Goal: Use online tool/utility: Utilize a website feature to perform a specific function

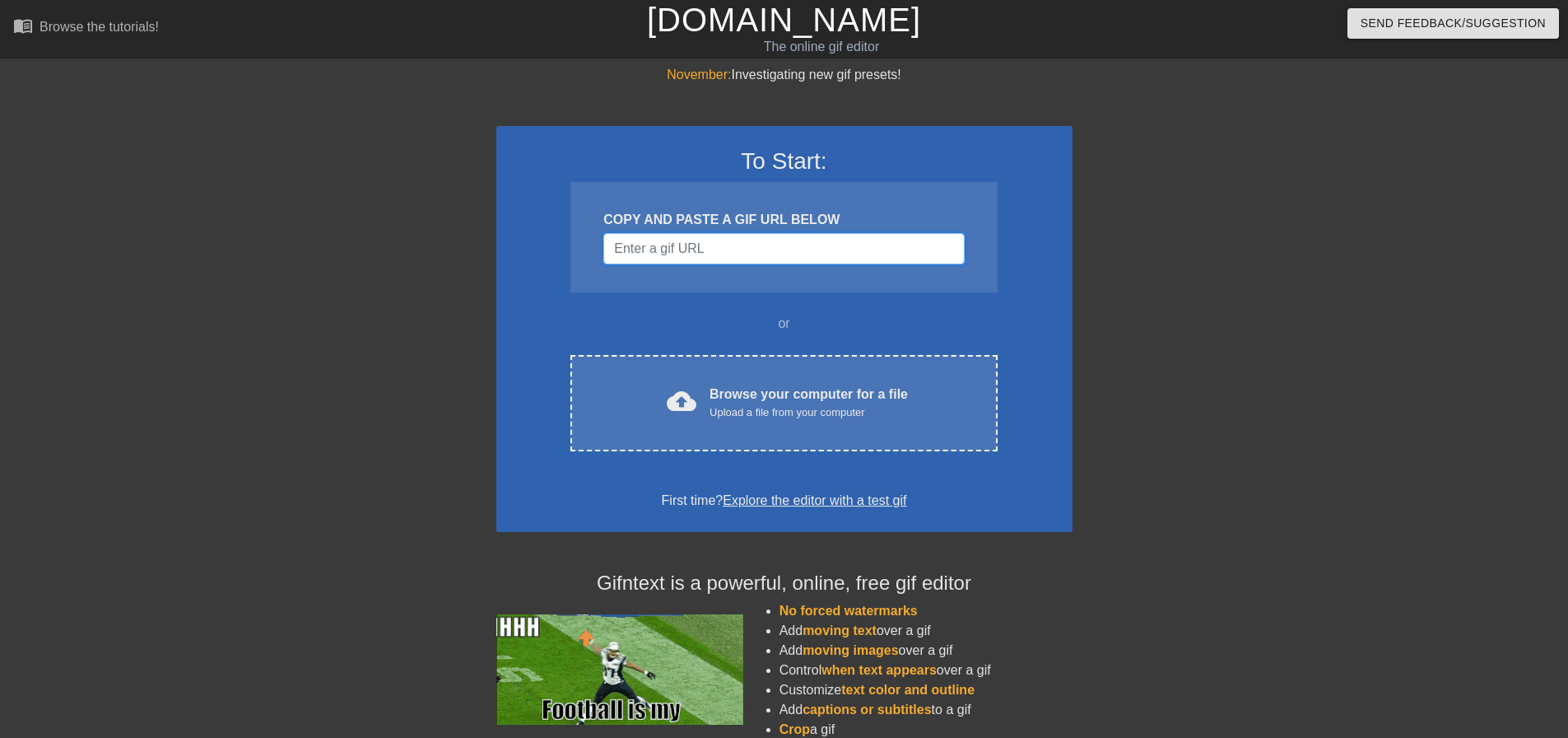
click at [696, 252] on input "Username" at bounding box center [783, 248] width 360 height 31
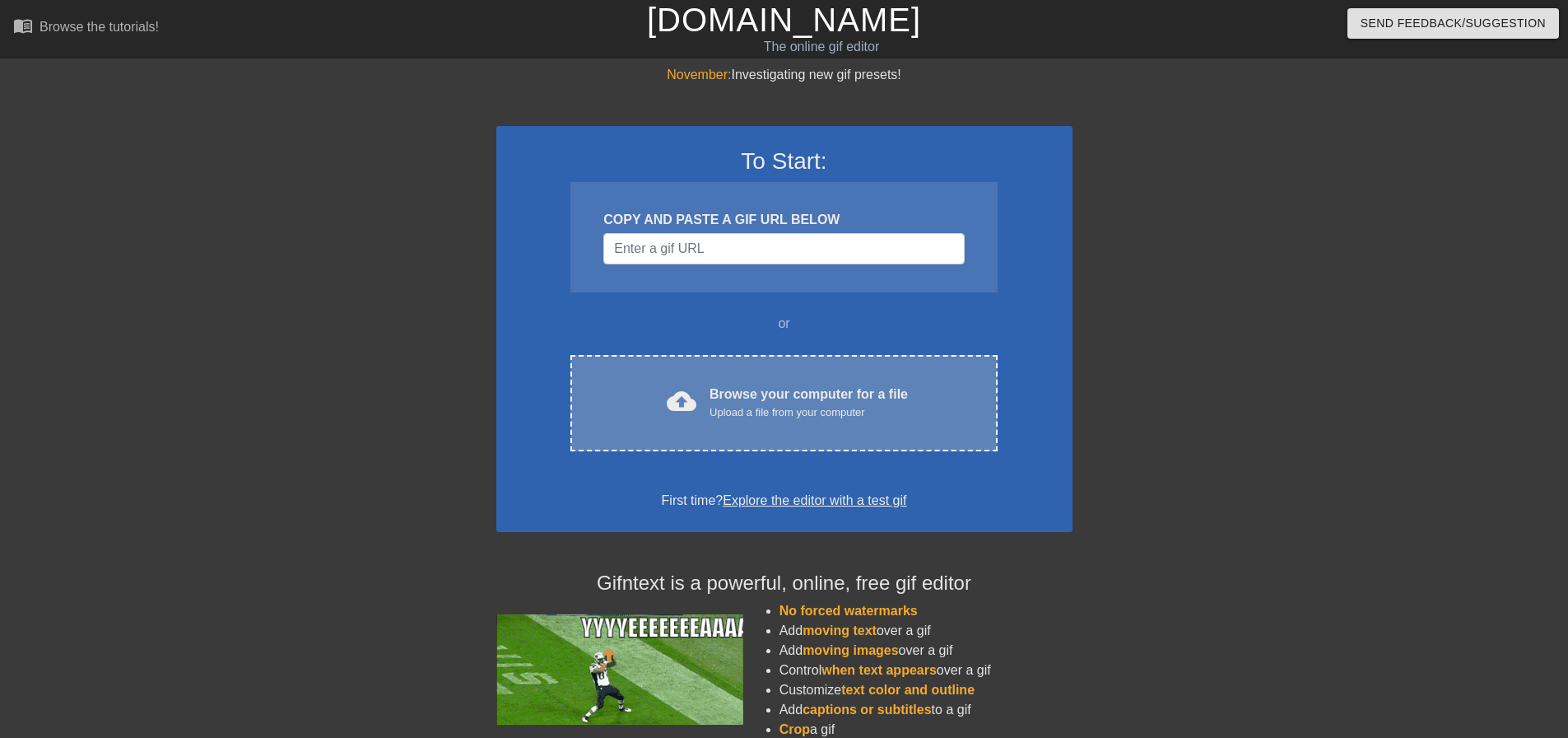
click at [825, 404] on div "Upload a file from your computer" at bounding box center [808, 412] width 198 height 17
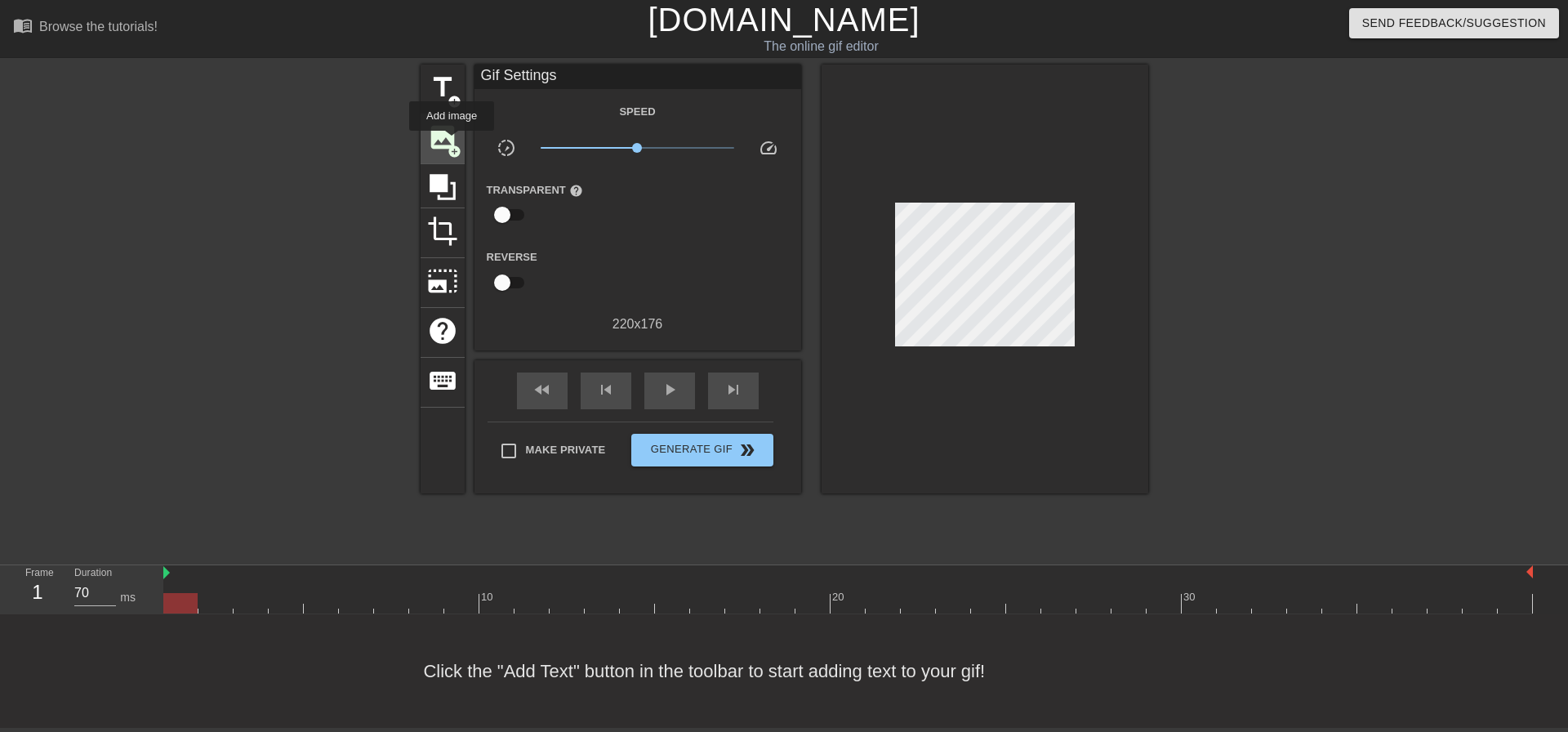
click at [442, 140] on span "image" at bounding box center [442, 136] width 31 height 31
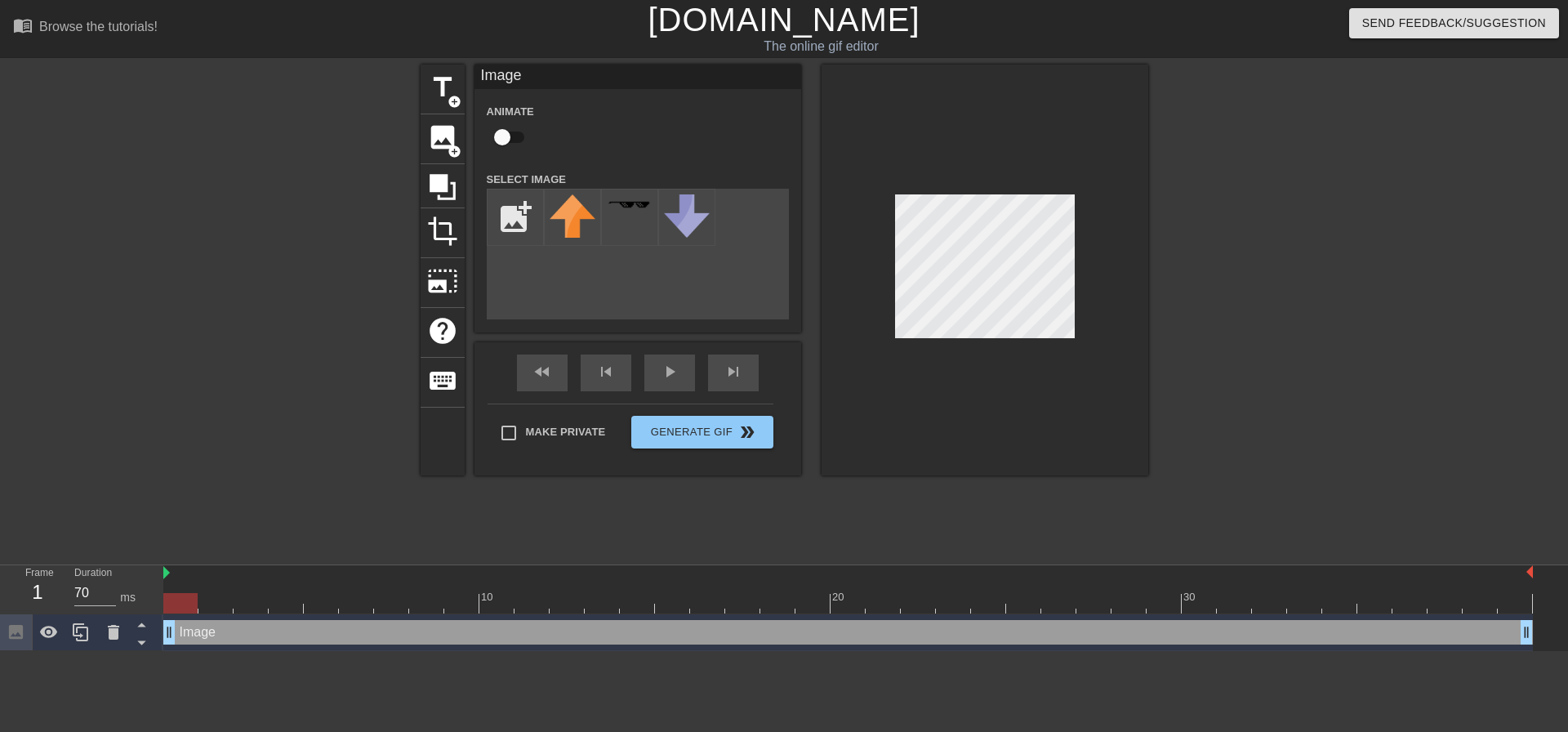
click at [512, 134] on input "checkbox" at bounding box center [502, 136] width 93 height 31
checkbox input "true"
click at [515, 216] on input "file" at bounding box center [514, 217] width 55 height 55
type input "C:\fakepath\sherlock-holmes-.jpg"
click at [579, 220] on img at bounding box center [572, 217] width 45 height 45
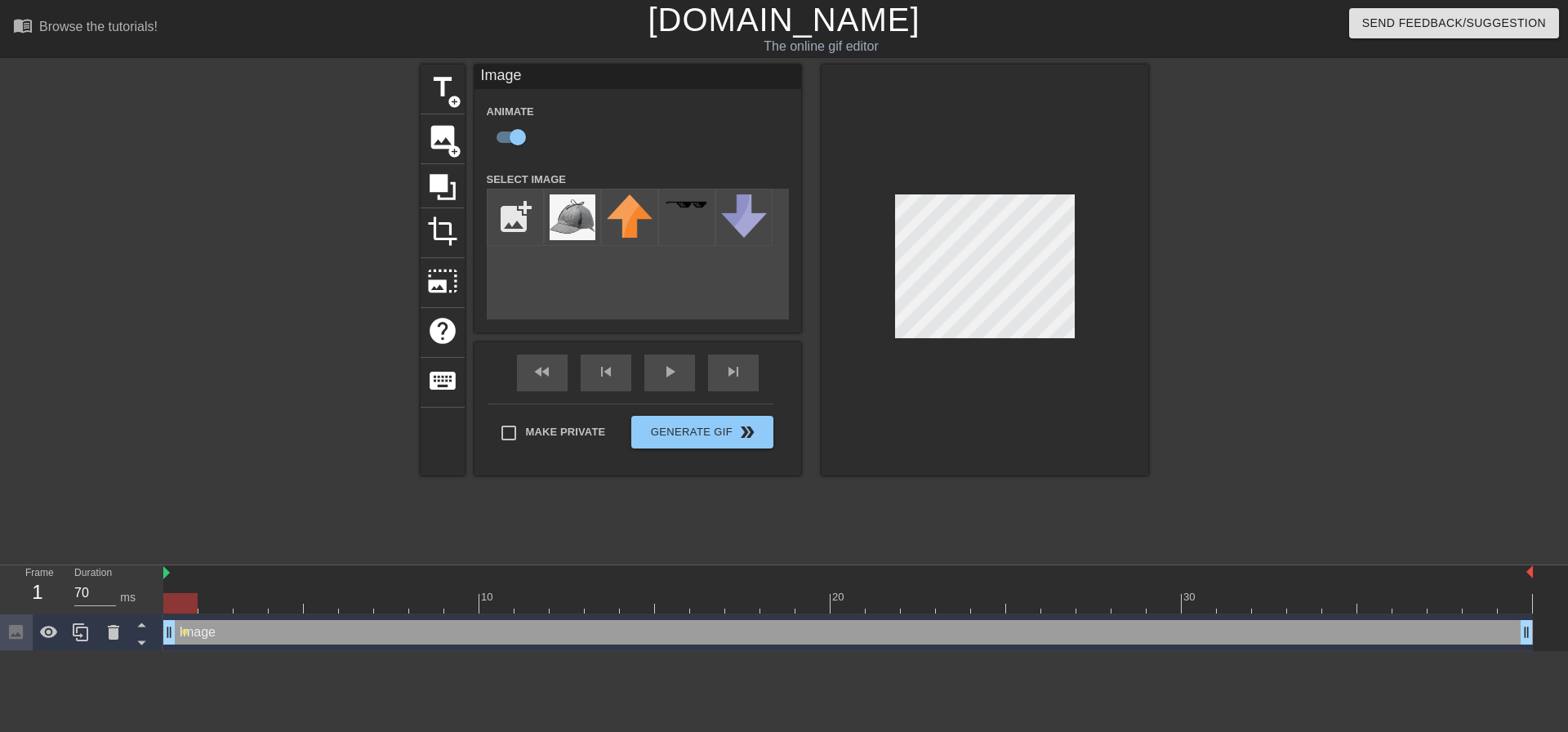
click at [1059, 362] on div at bounding box center [985, 270] width 327 height 411
click at [884, 154] on div at bounding box center [985, 270] width 327 height 411
click at [445, 279] on span "photo_size_select_large" at bounding box center [442, 280] width 31 height 31
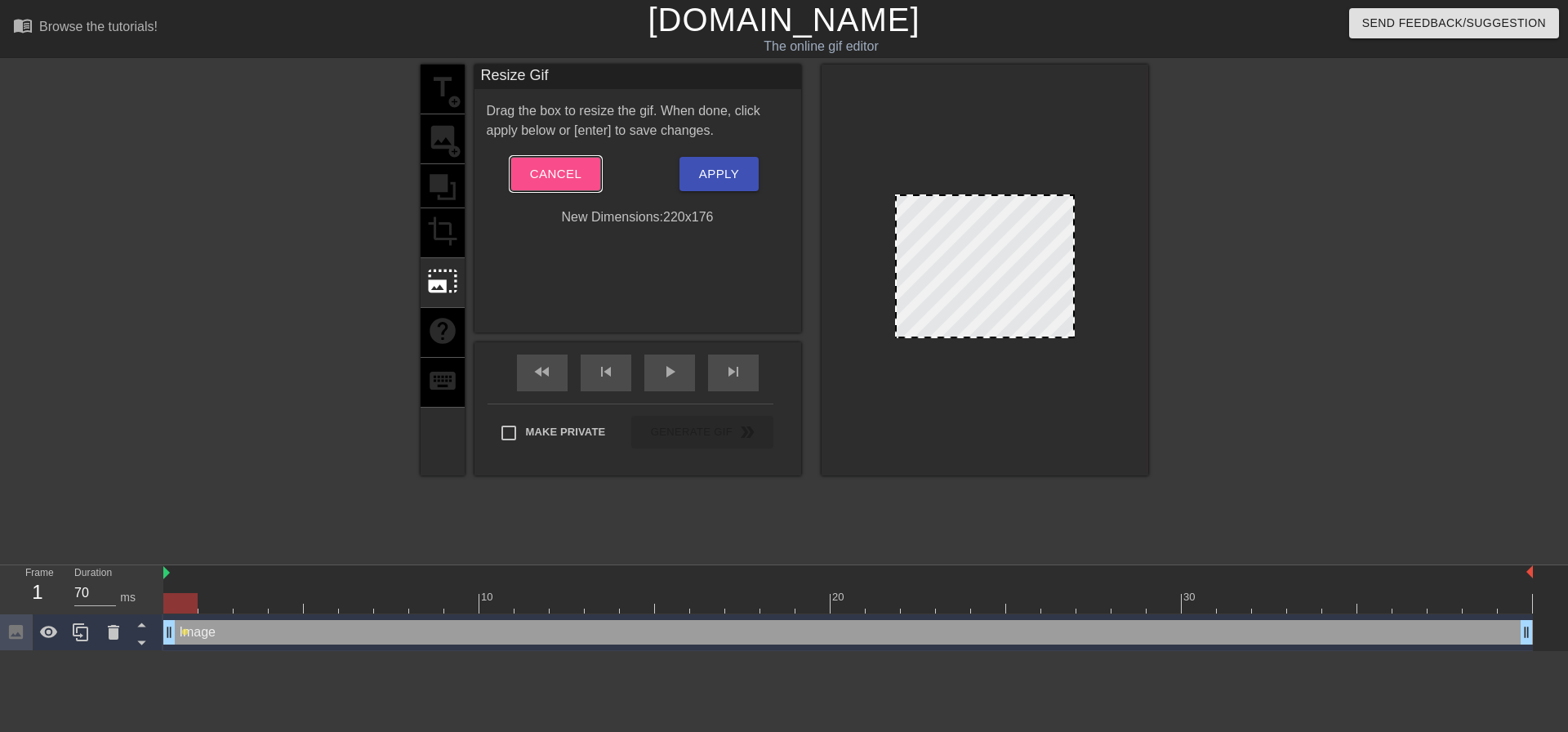
click at [543, 171] on span "Cancel" at bounding box center [555, 174] width 52 height 21
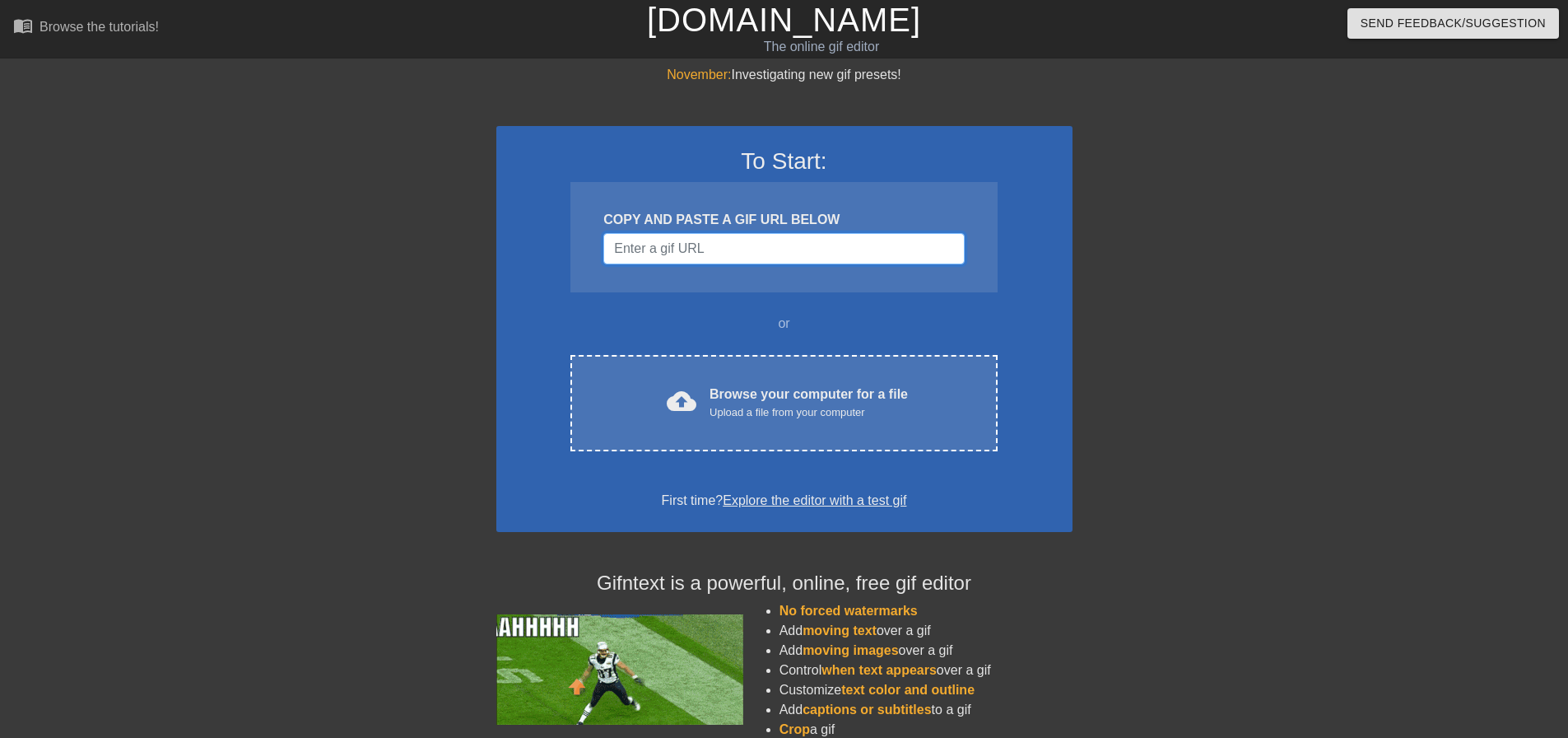
click at [715, 251] on input "Username" at bounding box center [783, 248] width 360 height 31
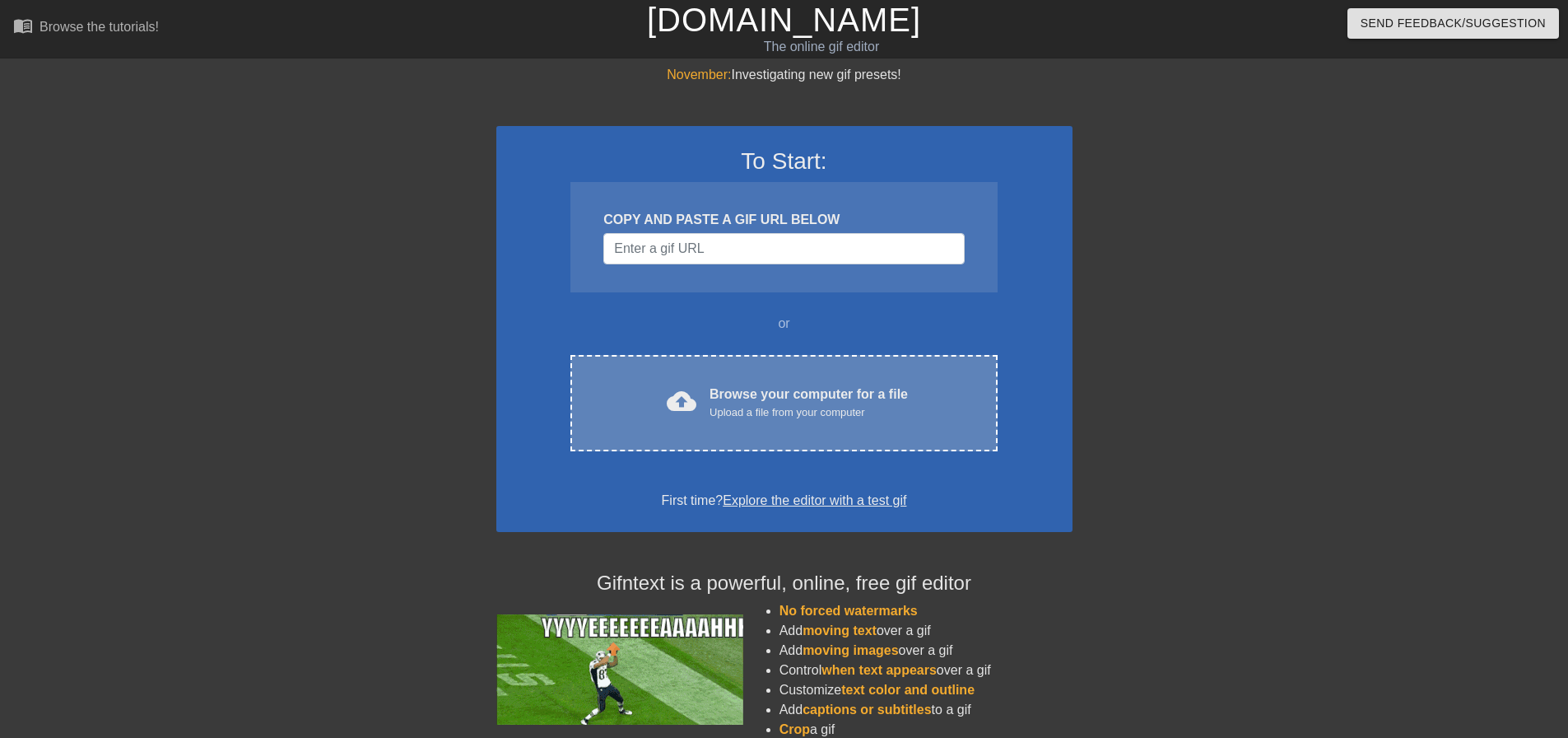
click at [744, 385] on div "Browse your computer for a file Upload a file from your computer" at bounding box center [808, 402] width 198 height 36
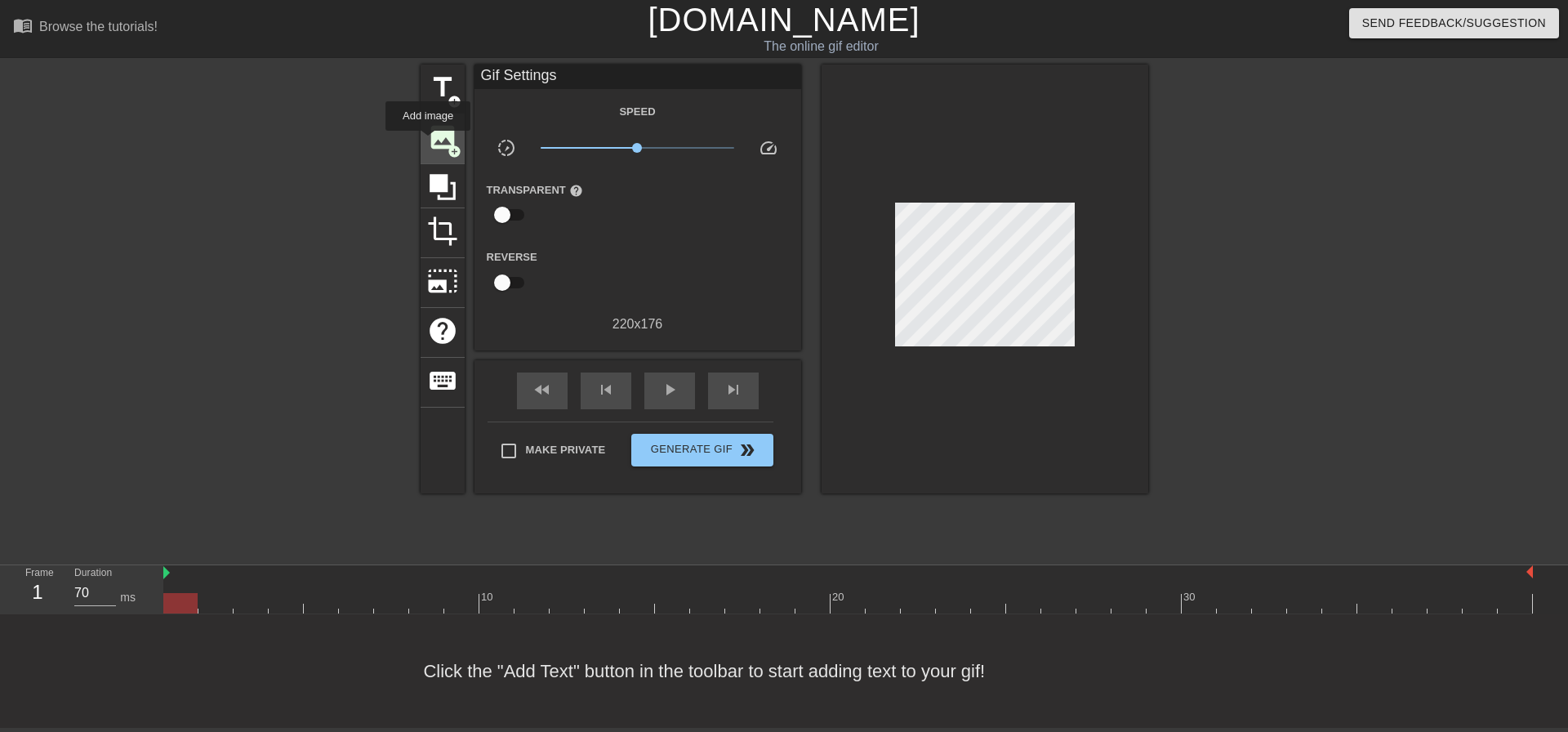
click at [427, 141] on span "image" at bounding box center [442, 136] width 31 height 31
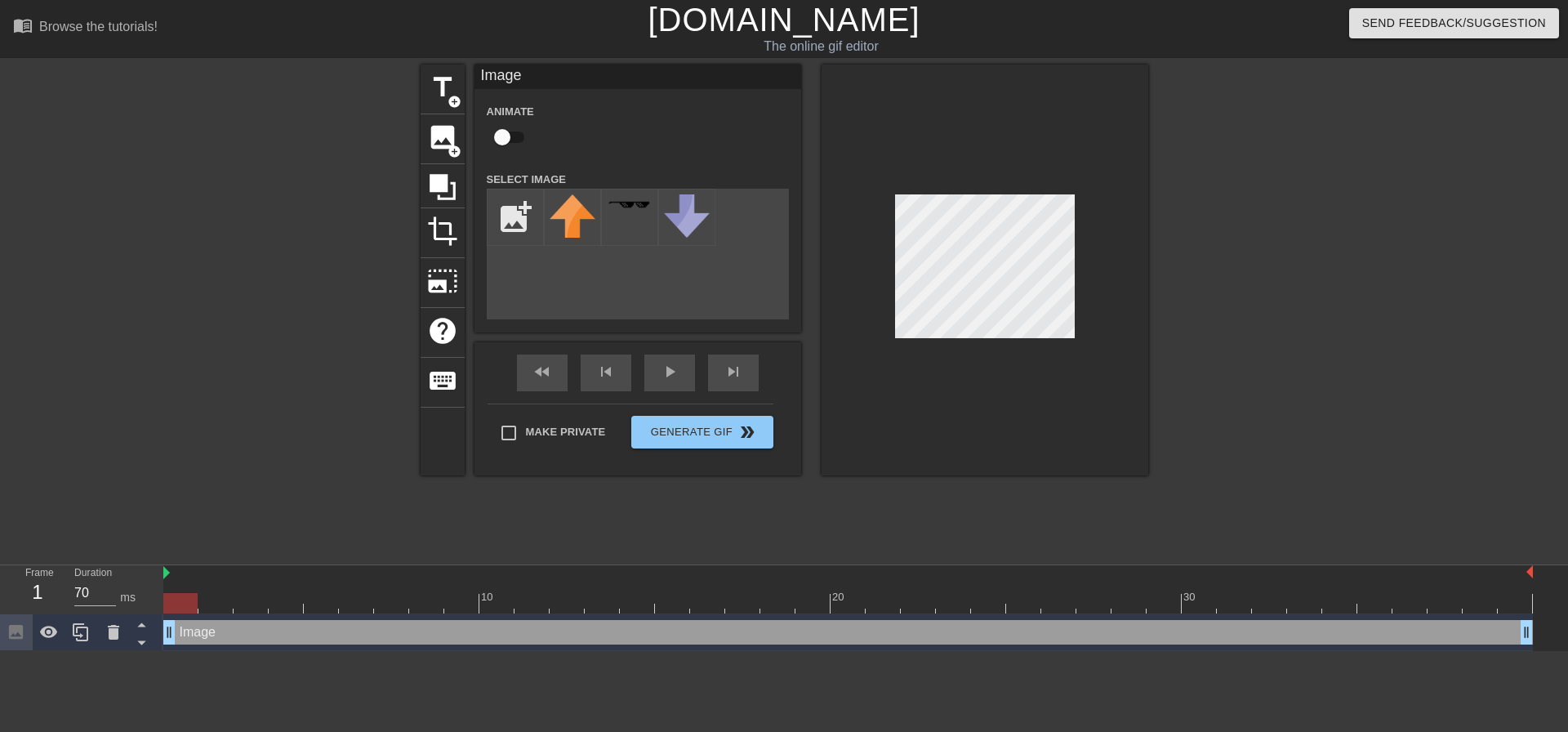
click at [501, 135] on input "checkbox" at bounding box center [502, 136] width 93 height 31
checkbox input "true"
click at [526, 213] on input "file" at bounding box center [514, 217] width 55 height 55
type input "C:\fakepath\SHerlock.png"
click at [581, 211] on img at bounding box center [572, 211] width 45 height 34
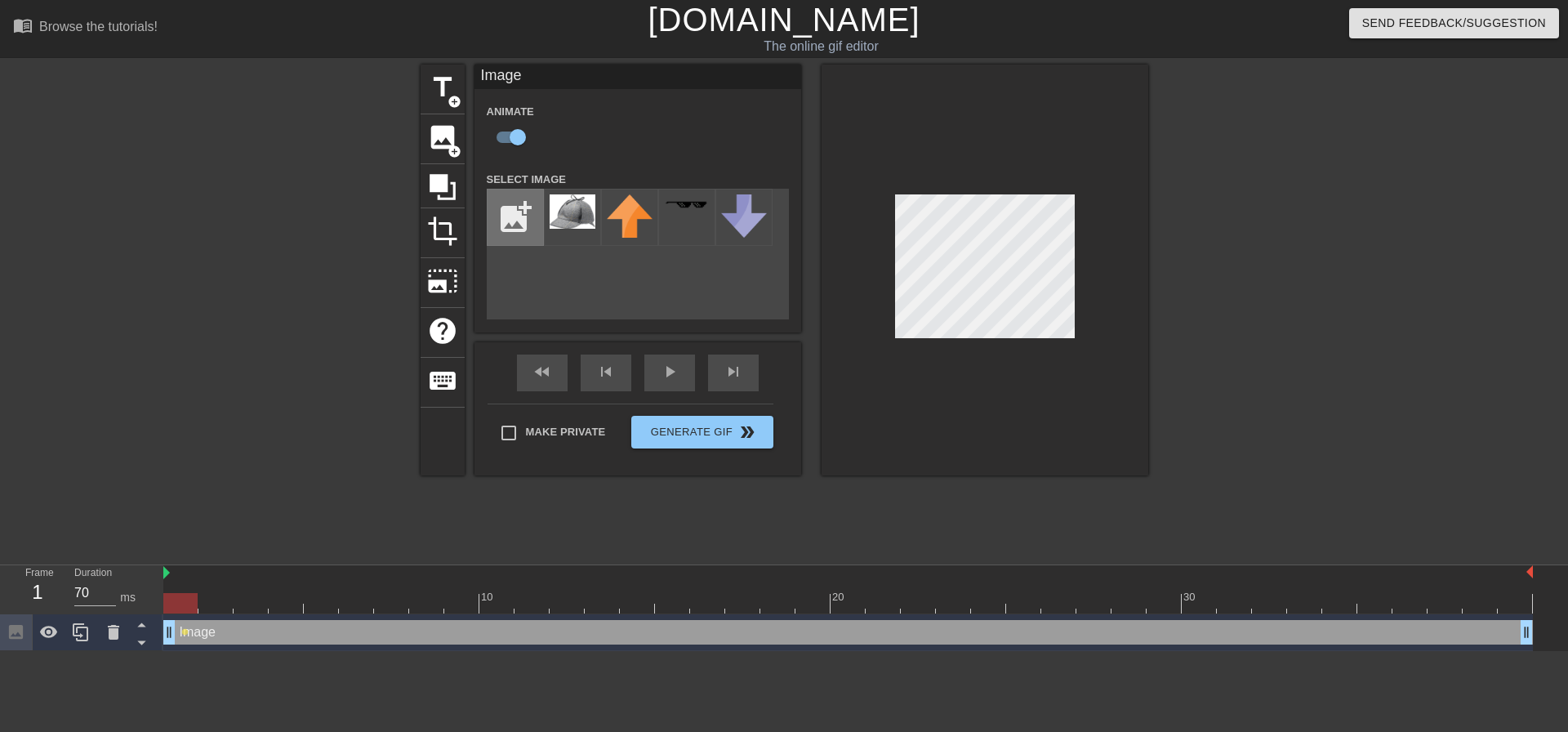
click at [524, 206] on input "file" at bounding box center [514, 217] width 55 height 55
click at [112, 637] on icon at bounding box center [113, 631] width 11 height 15
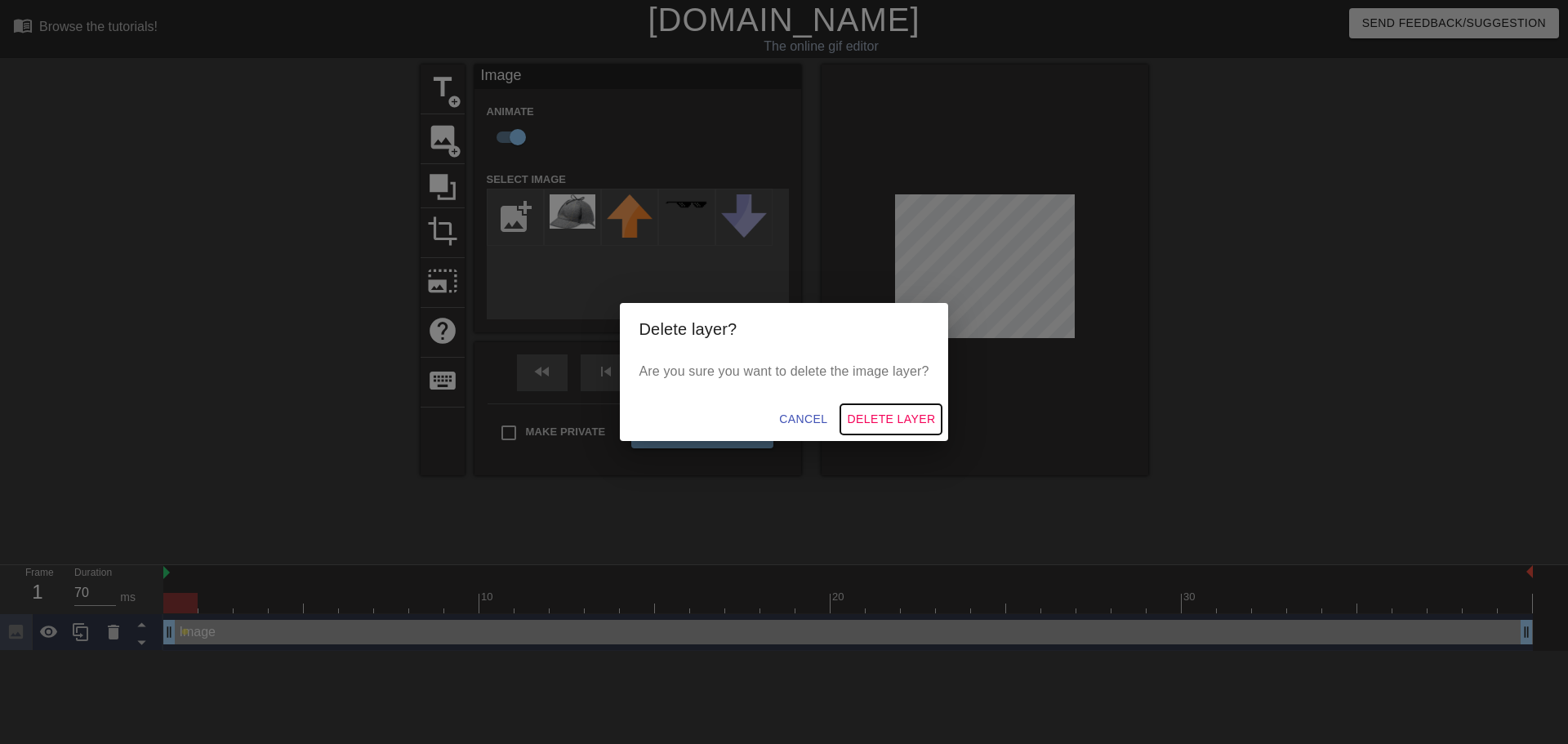
click at [872, 413] on span "Delete Layer" at bounding box center [890, 419] width 88 height 20
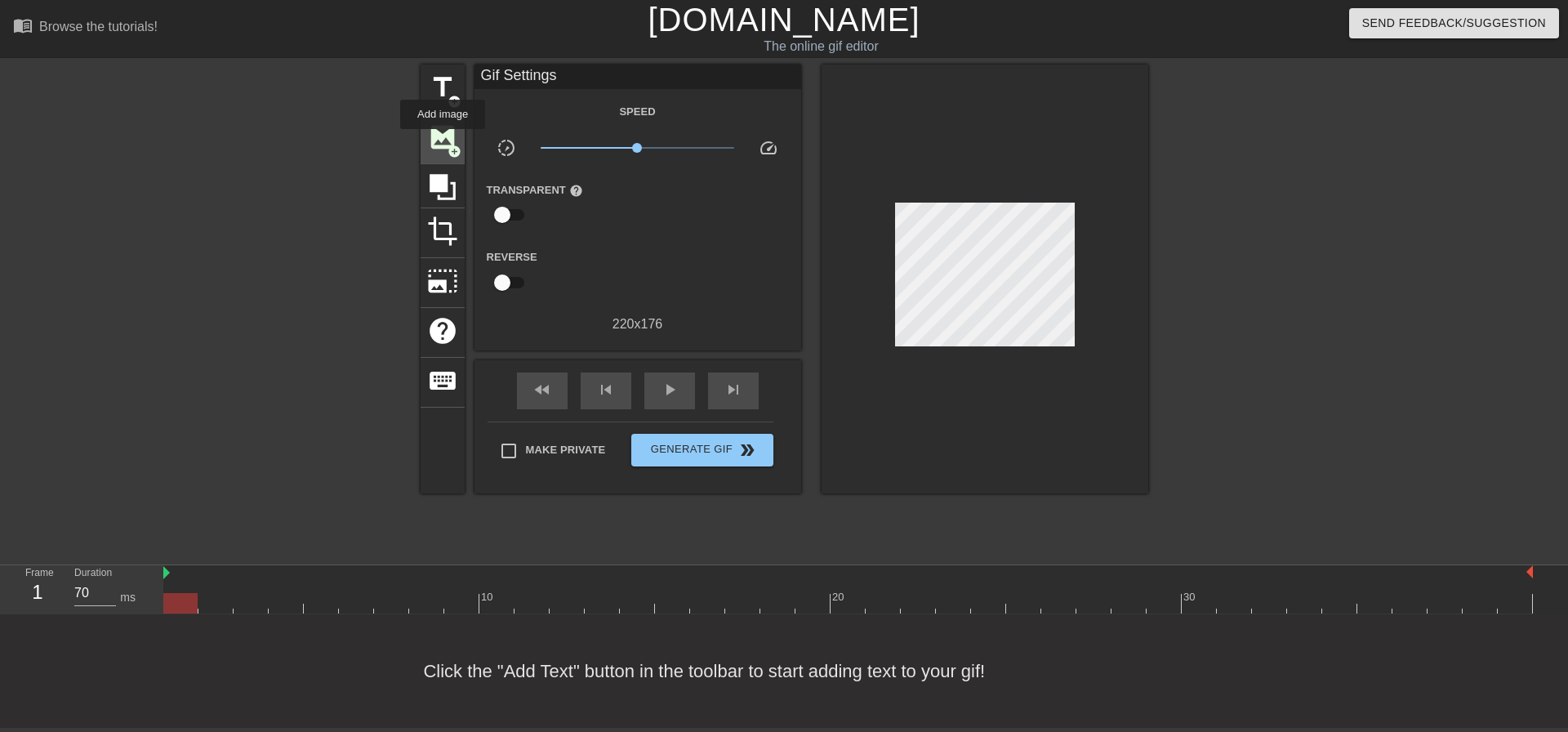
click at [443, 141] on span "image" at bounding box center [442, 136] width 31 height 31
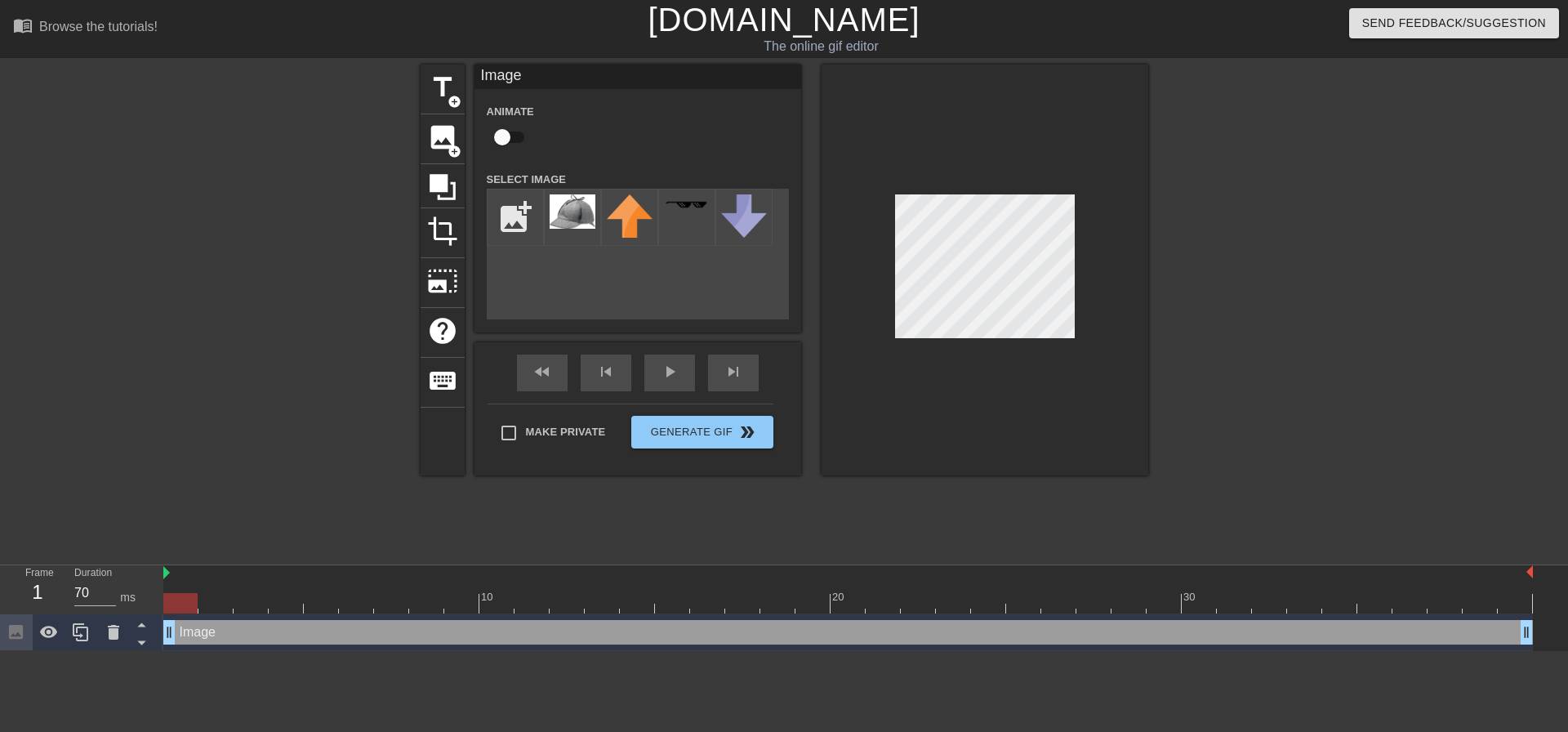
click at [506, 137] on input "checkbox" at bounding box center [502, 136] width 93 height 31
checkbox input "true"
click at [511, 211] on input "file" at bounding box center [514, 217] width 55 height 55
type input "C:\fakepath\ecf0f88db4297a98003bb8f963ad84a9.png"
click at [568, 216] on img at bounding box center [572, 217] width 45 height 45
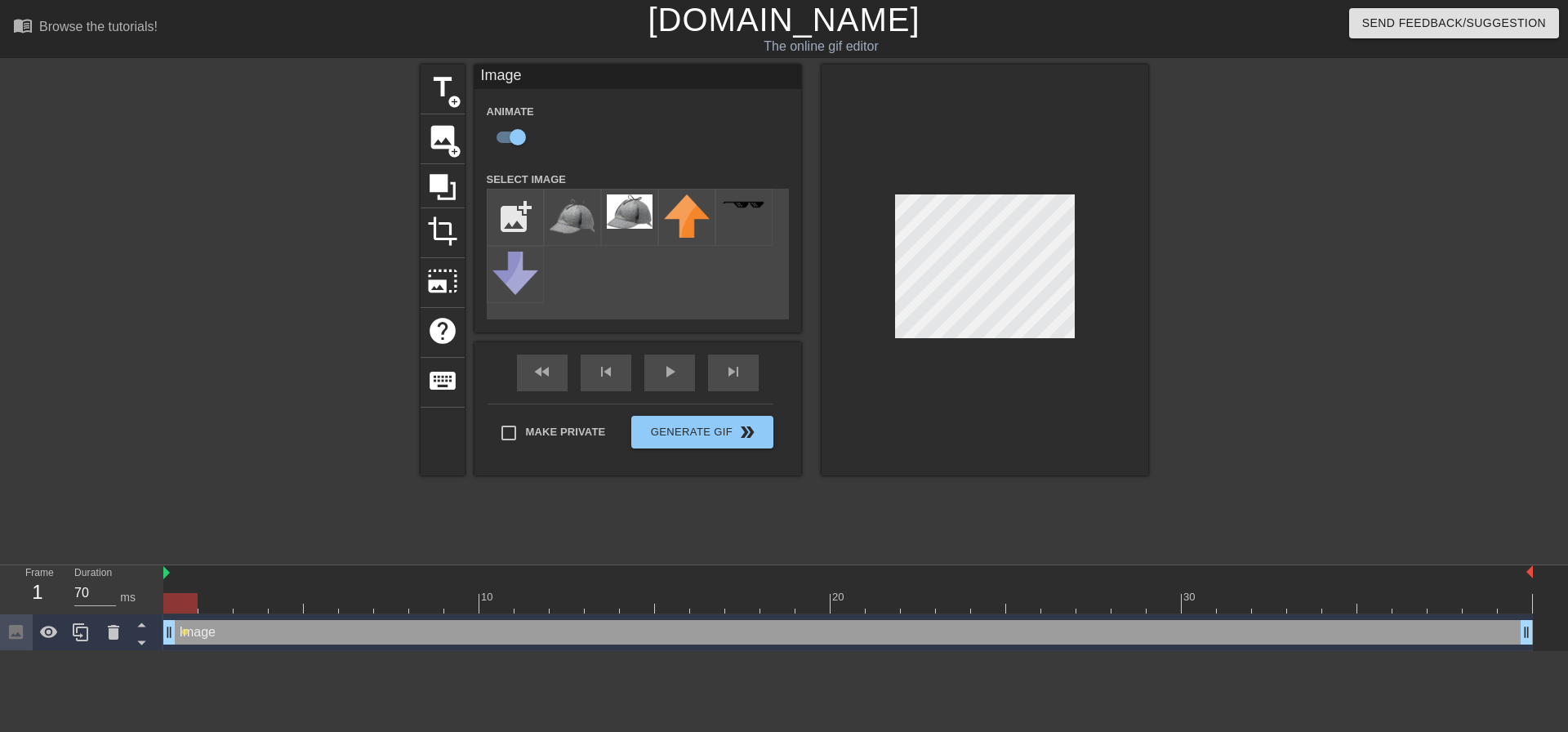
click at [875, 298] on div at bounding box center [985, 270] width 327 height 411
click at [948, 387] on div at bounding box center [985, 270] width 327 height 411
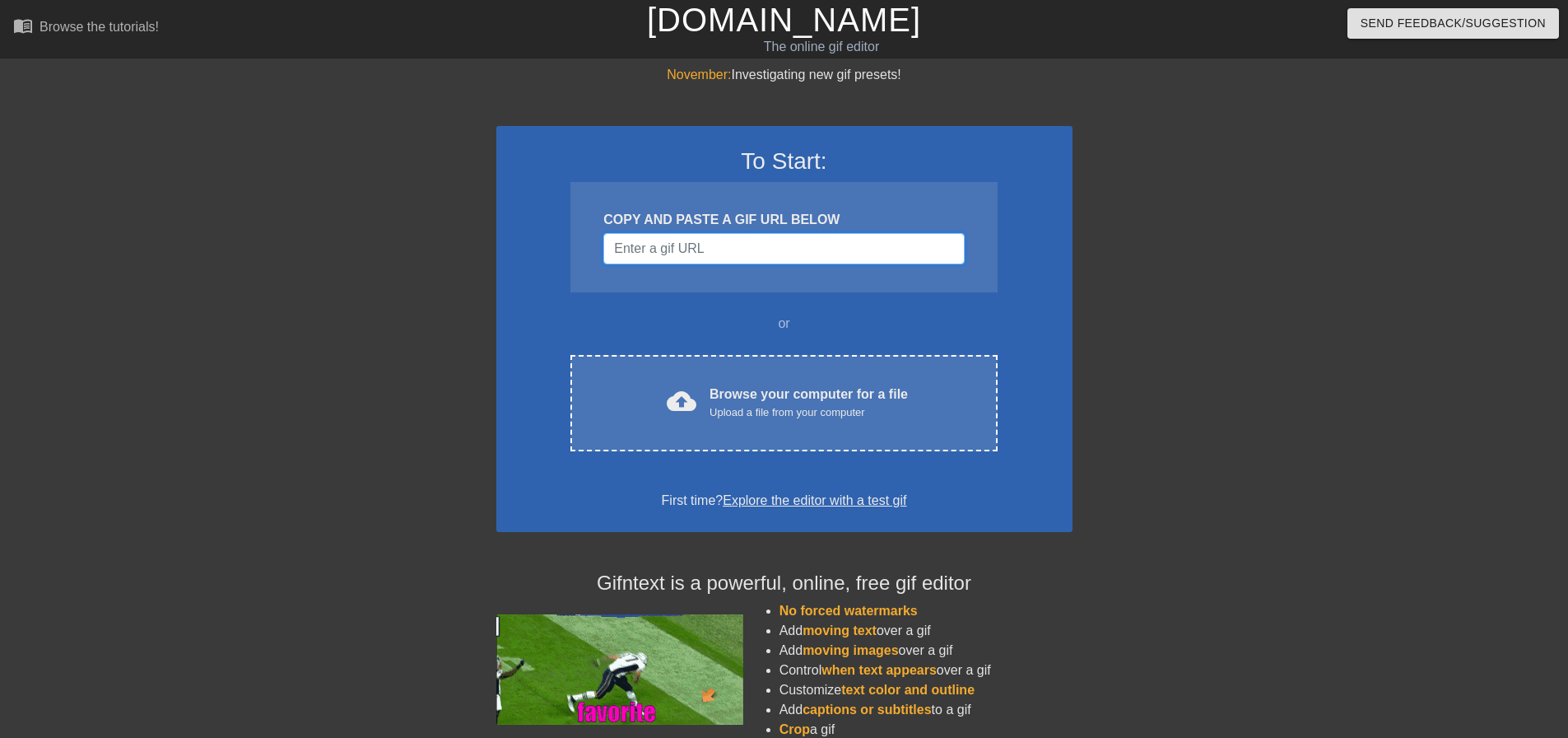
click at [704, 254] on input "Username" at bounding box center [783, 248] width 360 height 31
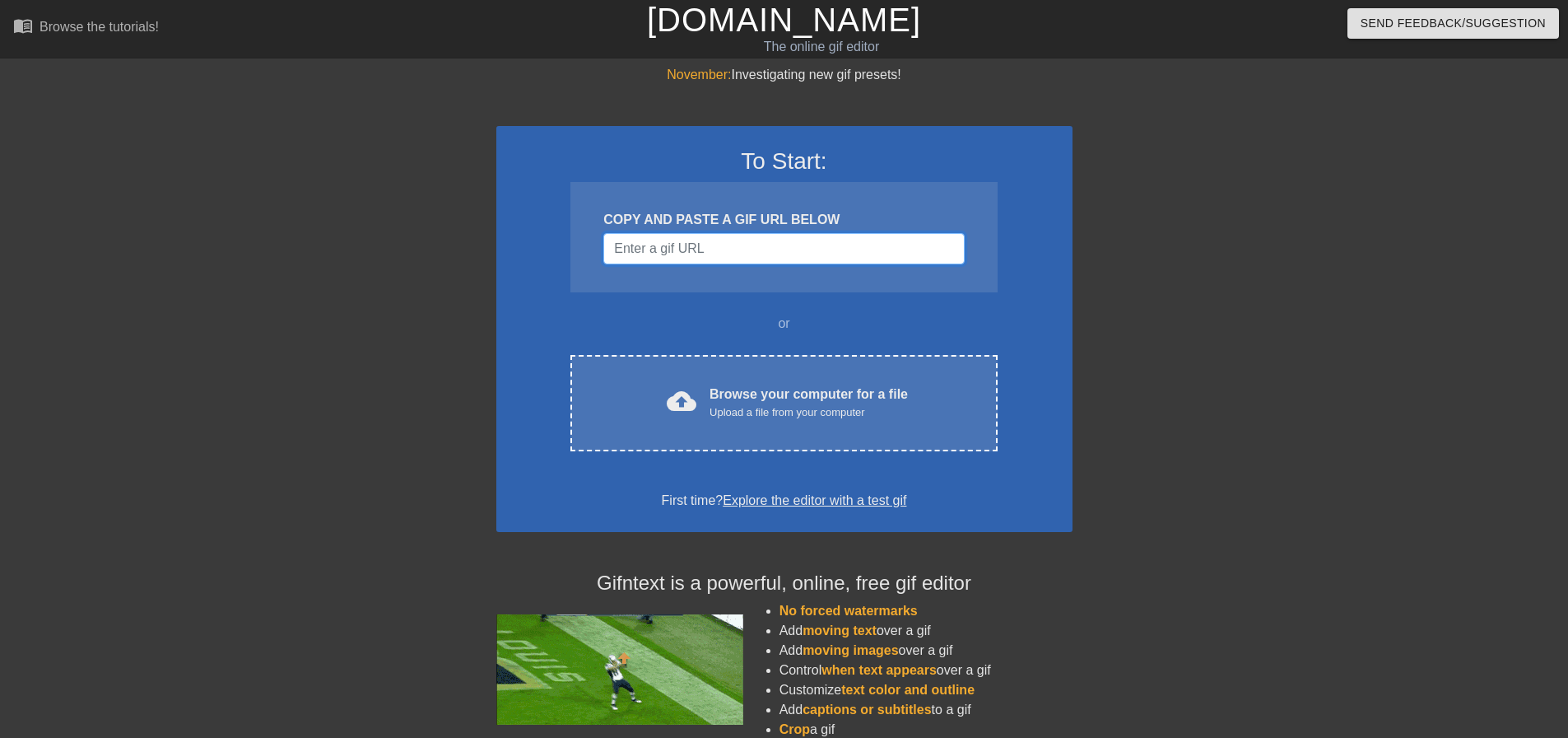
click at [731, 251] on input "Username" at bounding box center [783, 248] width 360 height 31
